Goal: Information Seeking & Learning: Learn about a topic

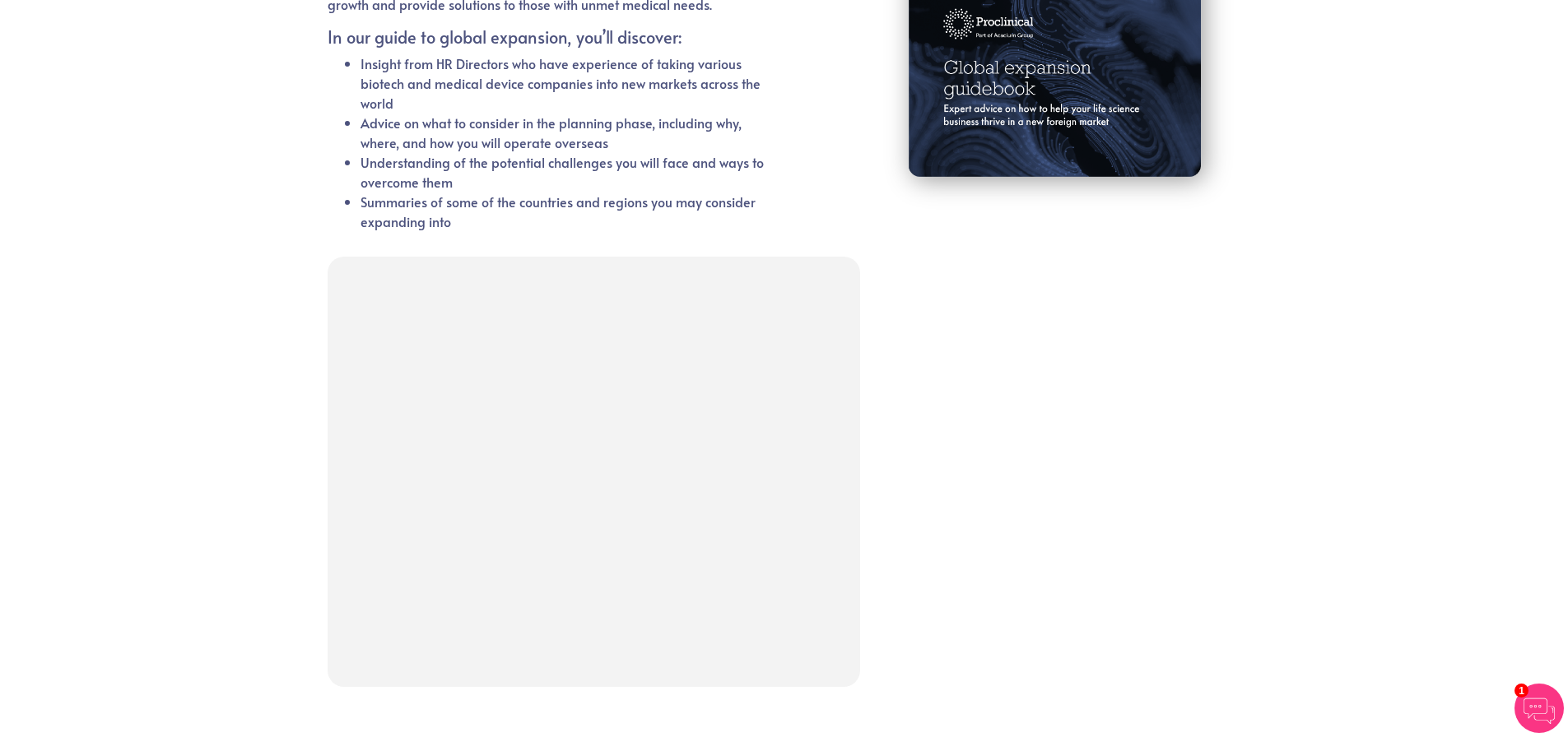
scroll to position [376, 0]
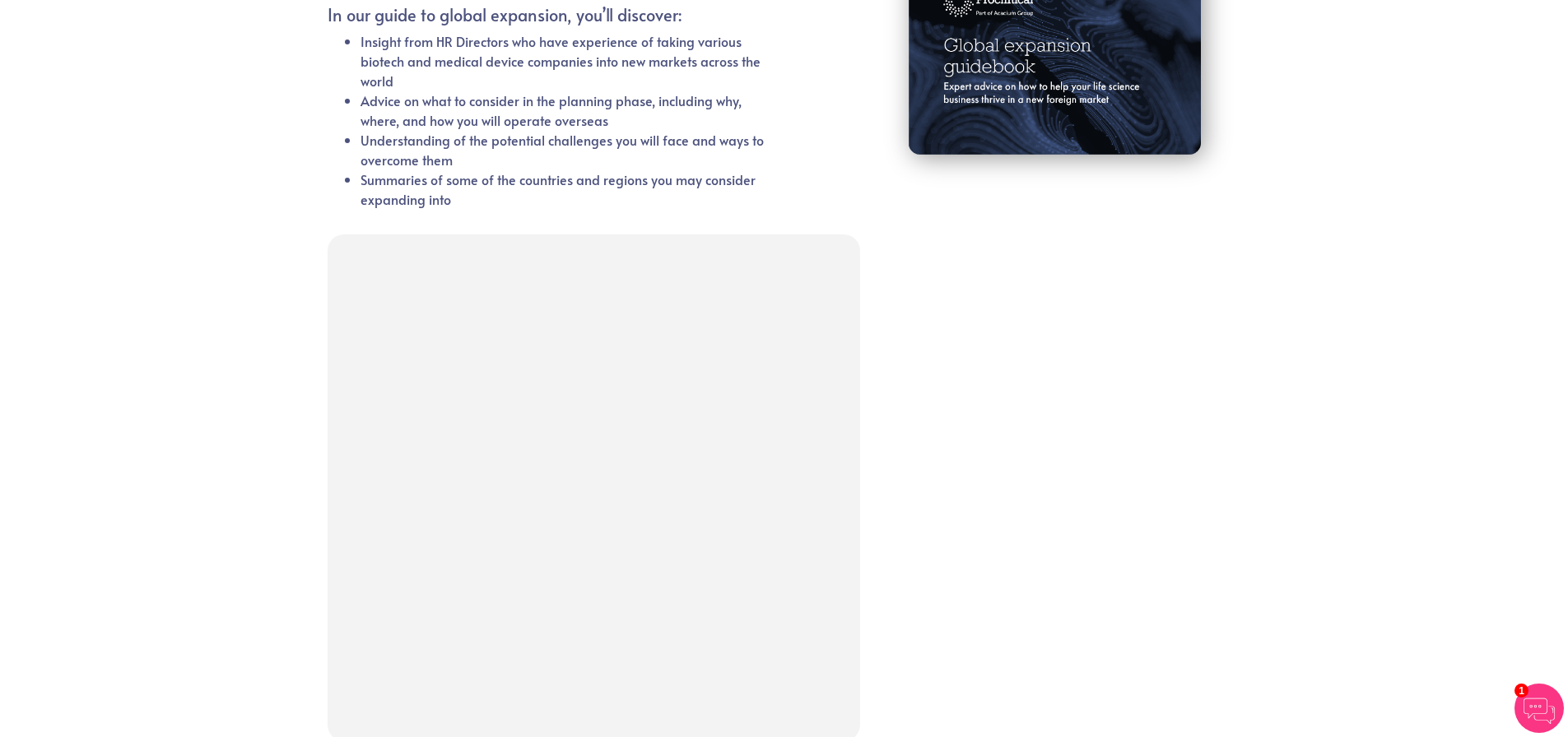
click at [260, 297] on section "Global expansion guidebook Expert advice on how to help your life science busin…" at bounding box center [784, 260] width 1568 height 1106
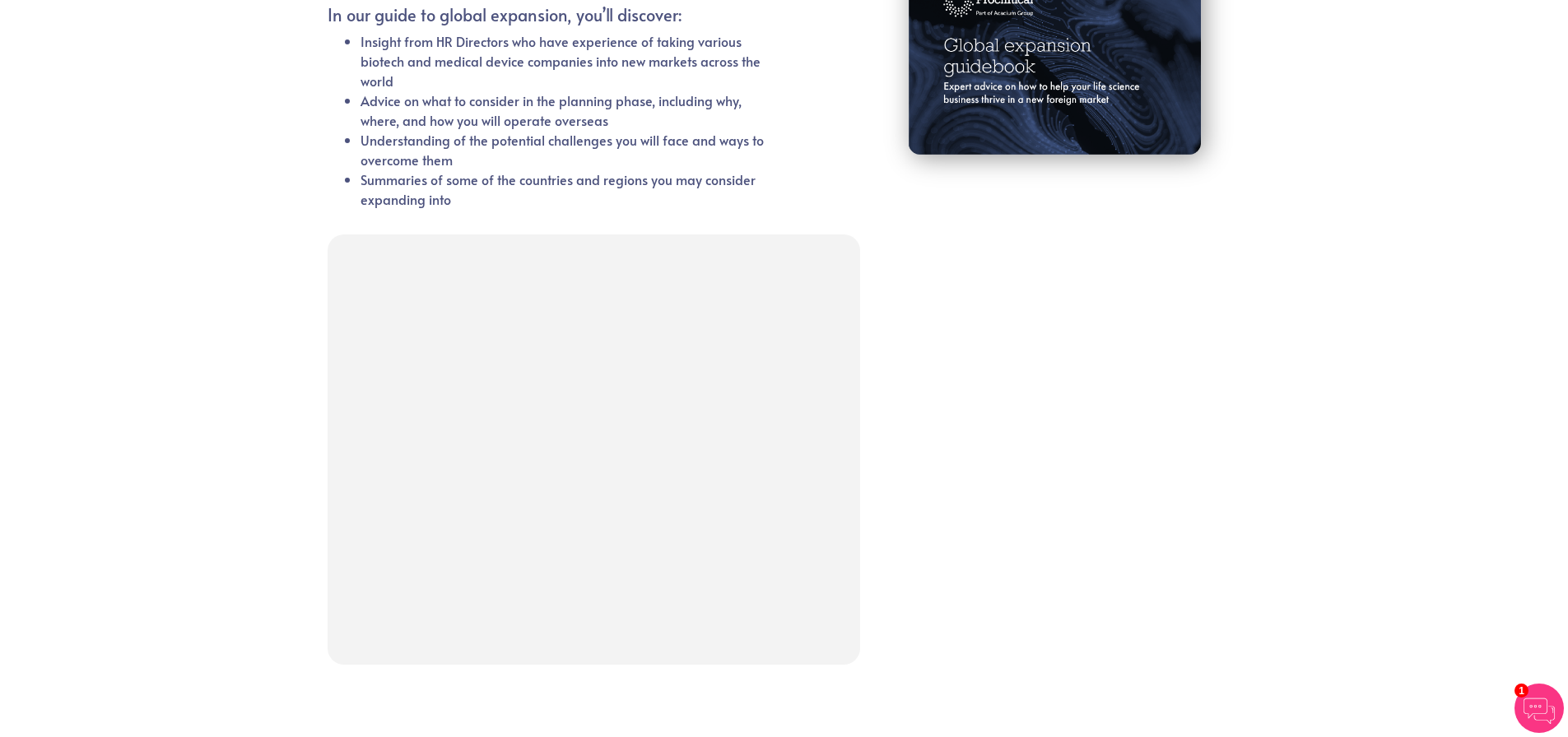
scroll to position [6, 0]
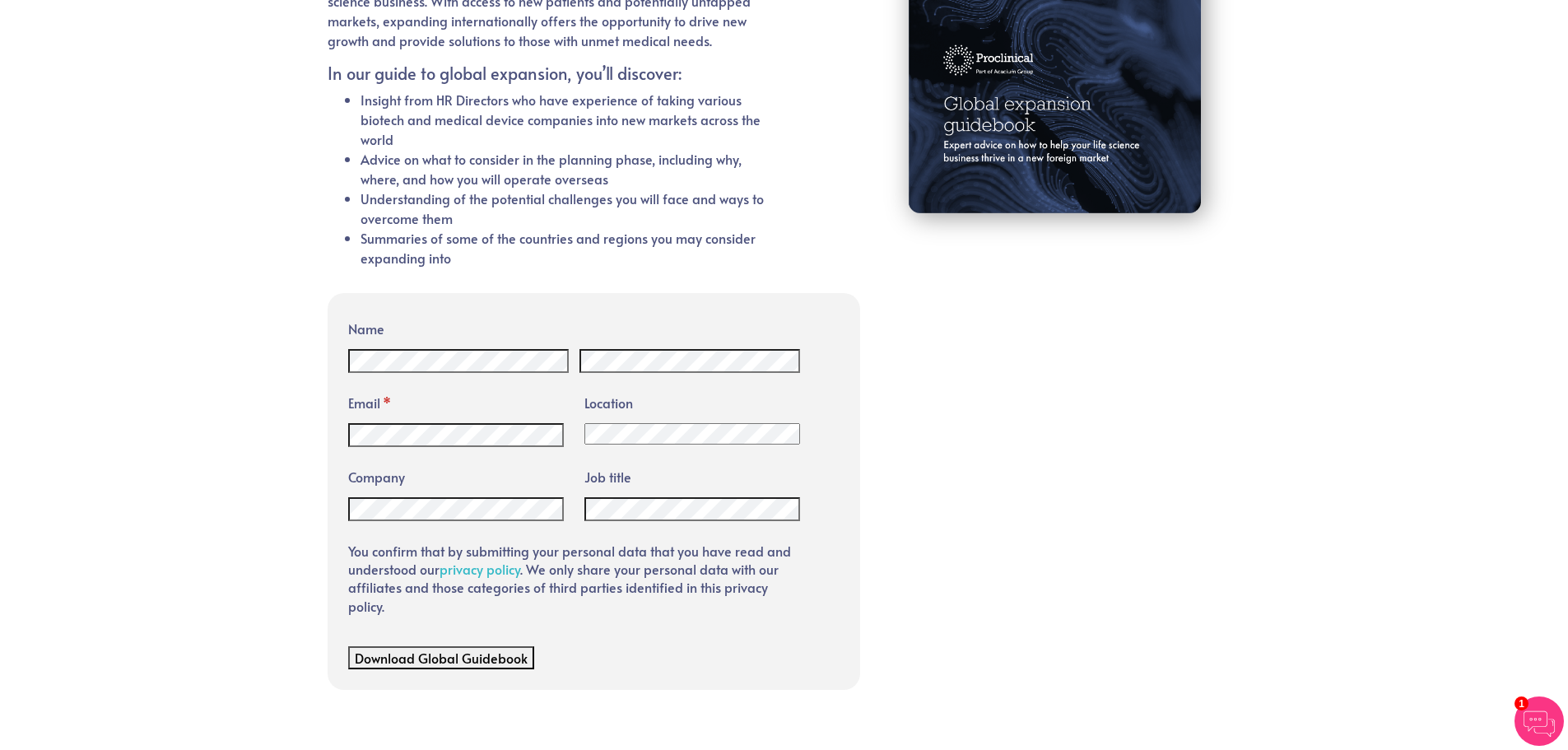
scroll to position [329, 0]
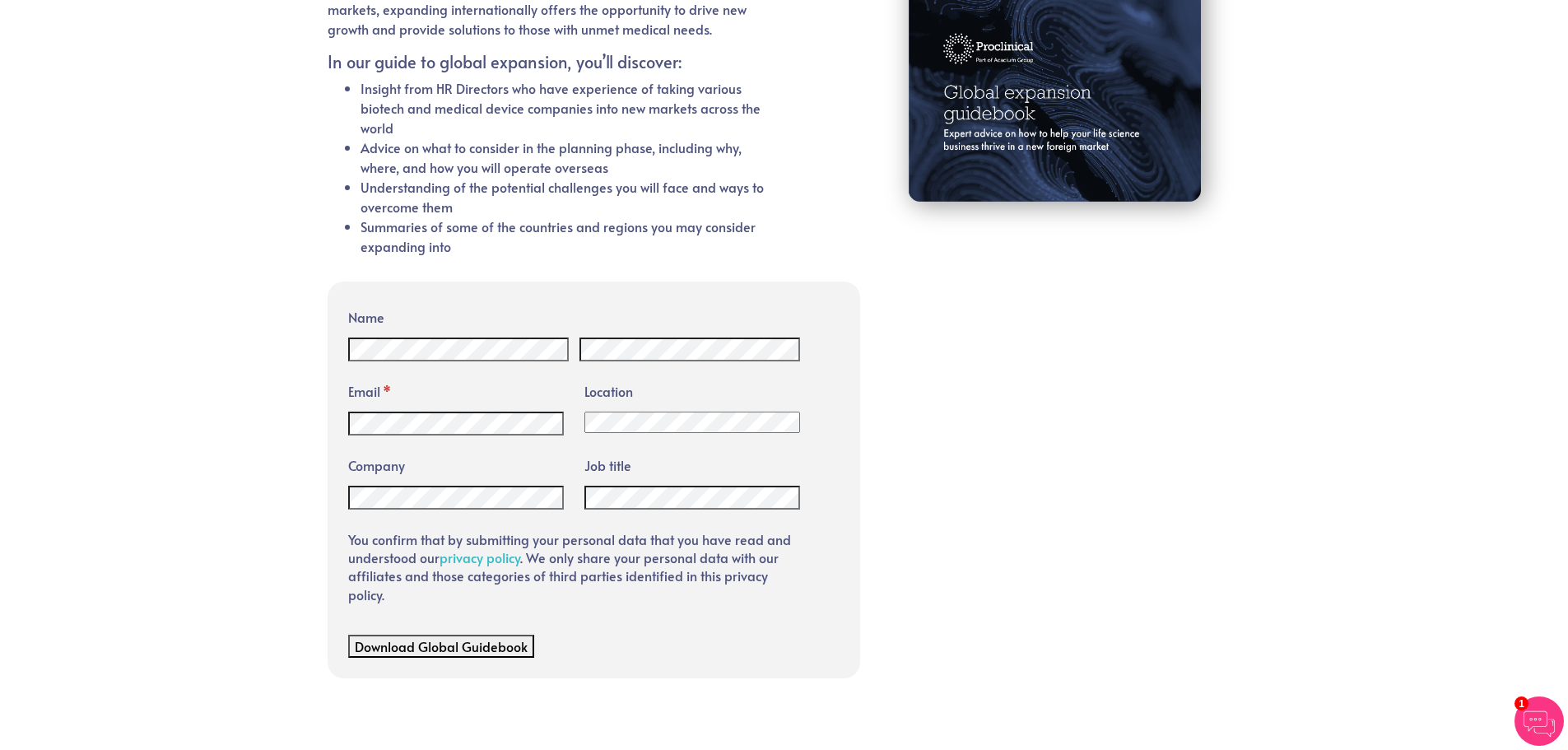
drag, startPoint x: 256, startPoint y: 97, endPoint x: 312, endPoint y: 467, distance: 374.2
click at [312, 467] on section "Global expansion guidebook Expert advice on how to help your life science busin…" at bounding box center [784, 253] width 1568 height 996
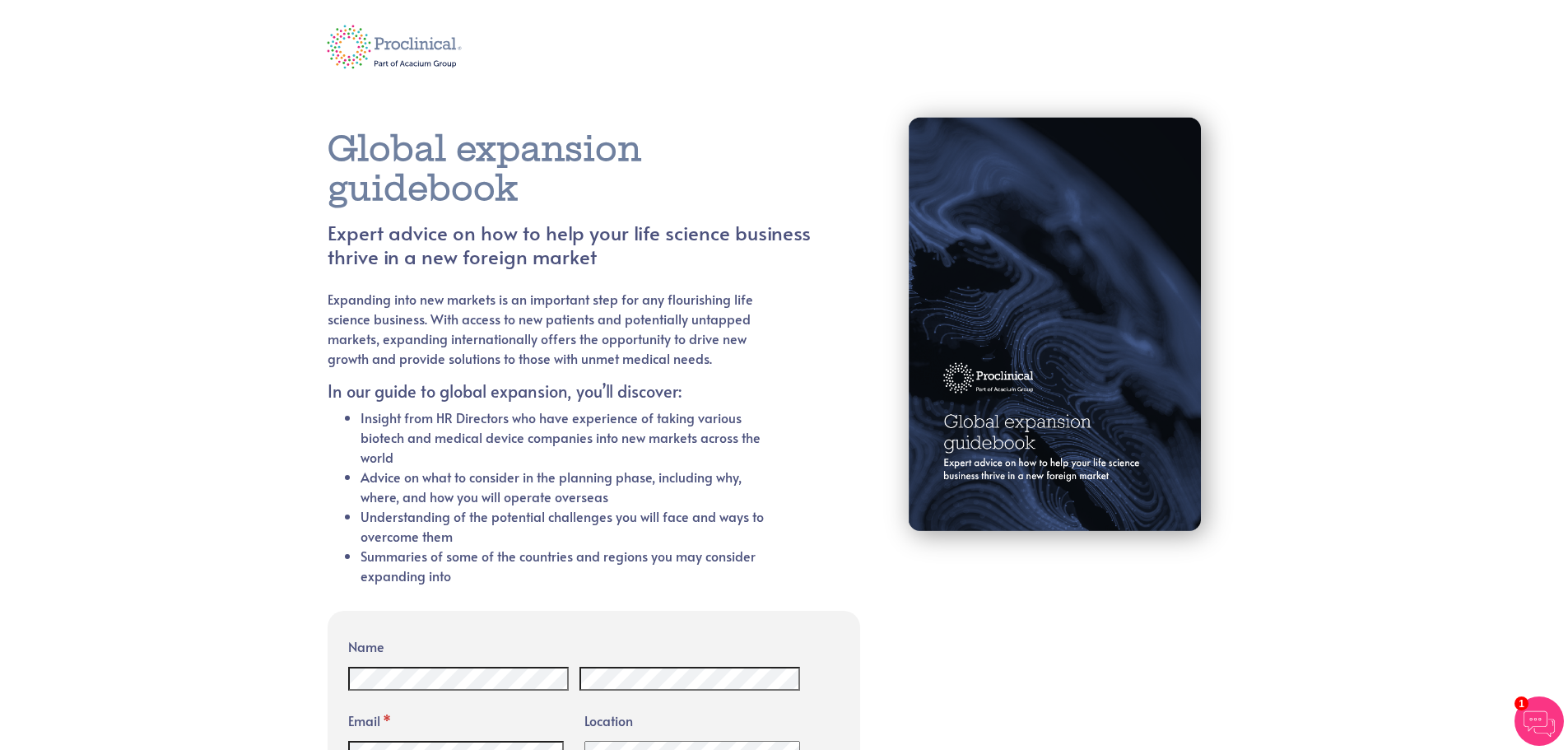
drag, startPoint x: 830, startPoint y: 130, endPoint x: 795, endPoint y: 94, distance: 50.2
click at [795, 95] on div "Global expansion guidebook Expert advice on how to help your life science busin…" at bounding box center [589, 348] width 547 height 516
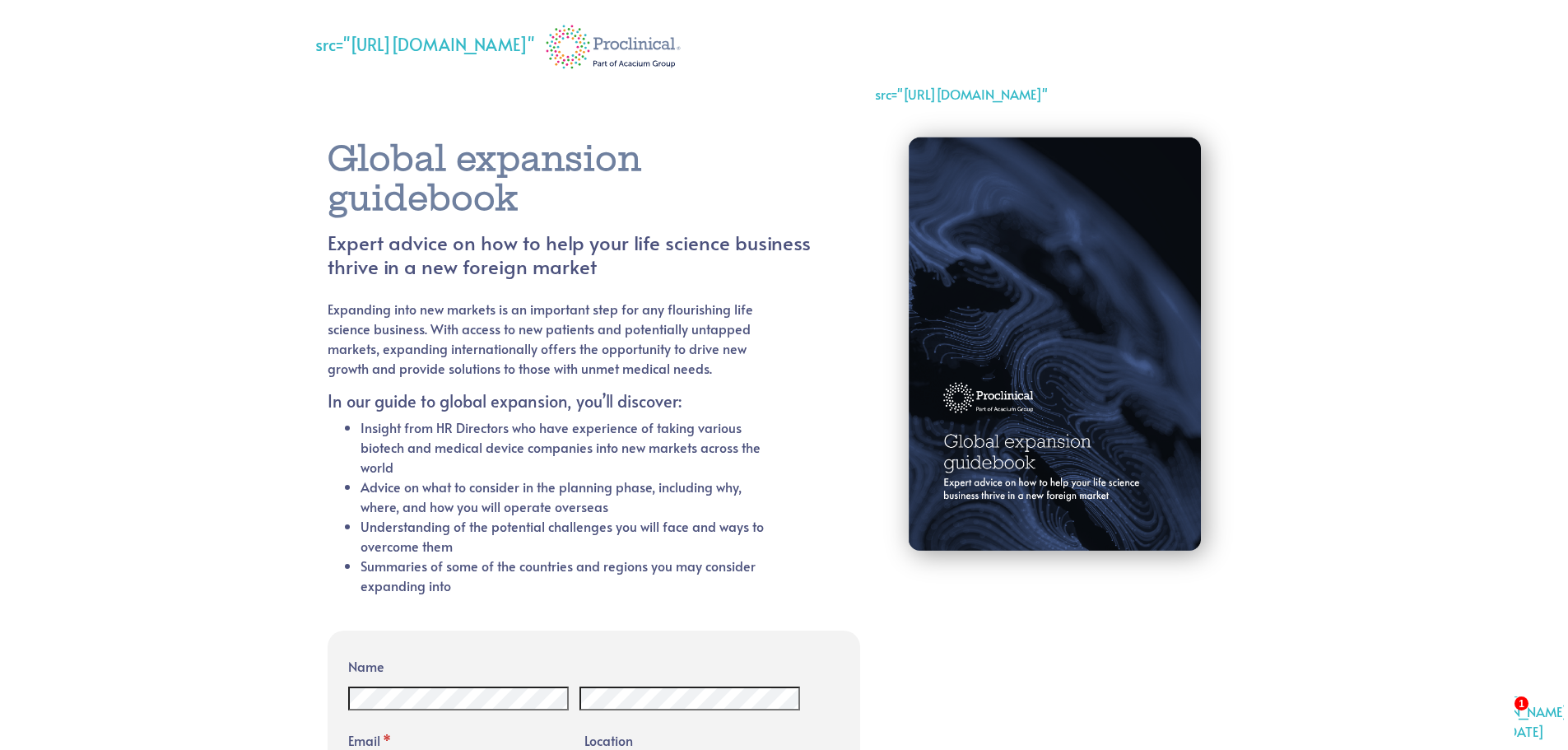
click at [978, 252] on img at bounding box center [1058, 348] width 366 height 488
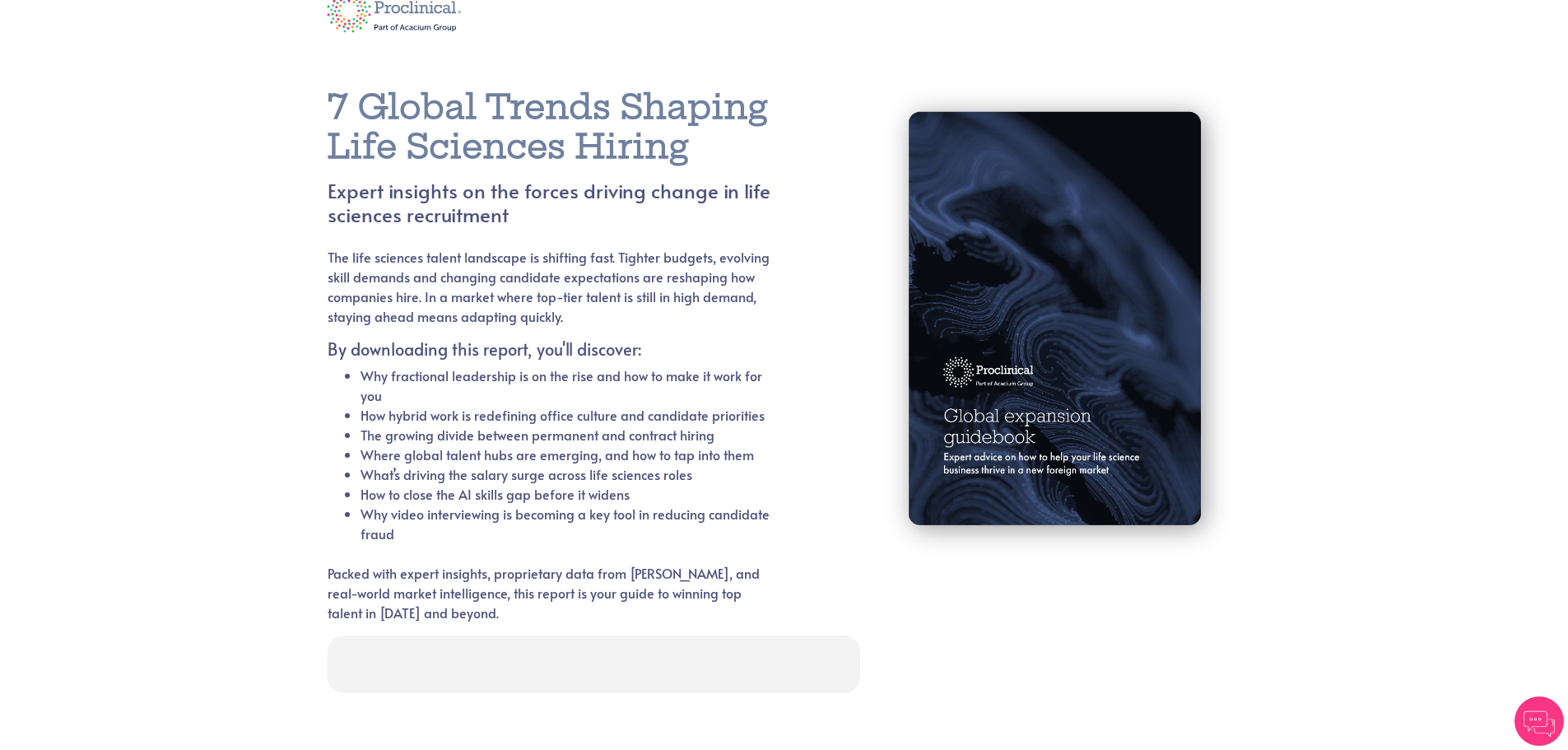
scroll to position [52, 0]
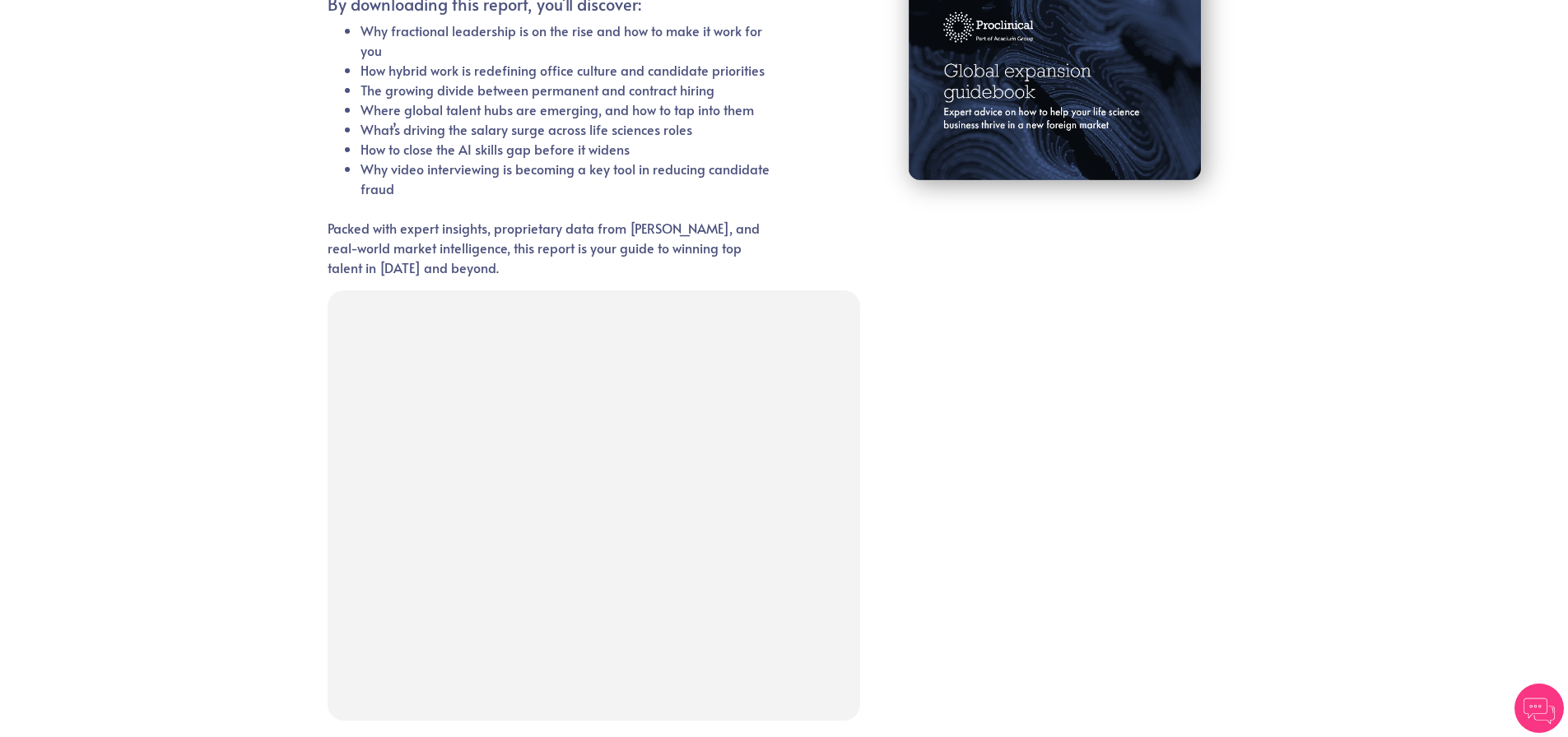
scroll to position [437, 0]
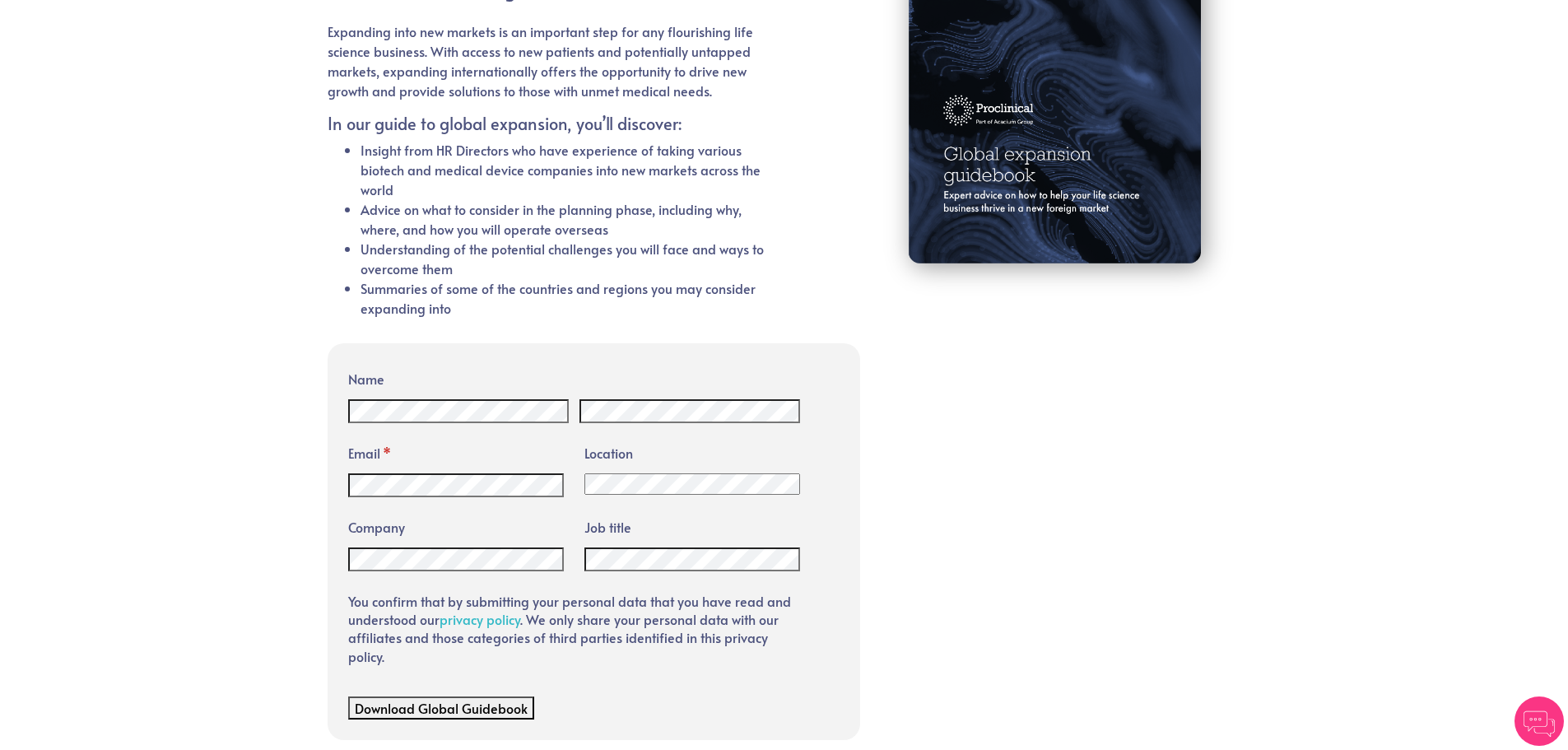
scroll to position [280, 0]
